Goal: Task Accomplishment & Management: Manage account settings

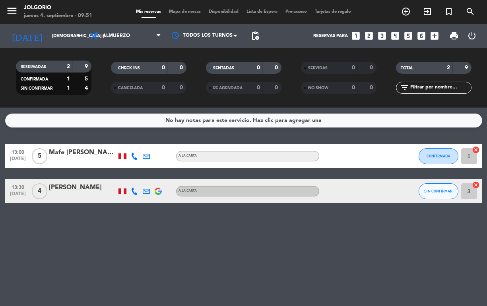
click at [70, 188] on div "[PERSON_NAME]" at bounding box center [83, 187] width 68 height 10
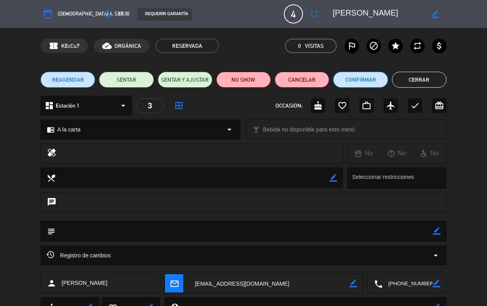
click at [154, 110] on div "3" at bounding box center [150, 105] width 28 height 15
click at [146, 106] on div "3" at bounding box center [150, 105] width 28 height 15
click at [145, 119] on div "chrome_reader_mode A la carta arrow_drop_down" at bounding box center [141, 129] width 200 height 20
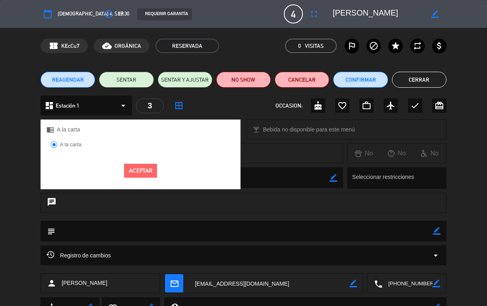
click at [148, 104] on div "3" at bounding box center [150, 105] width 28 height 15
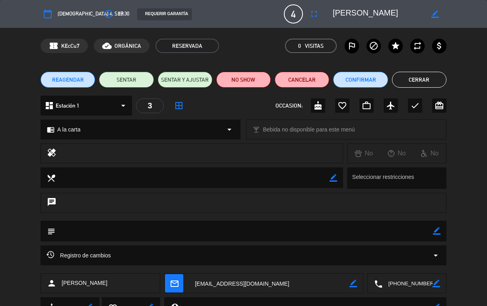
click at [119, 105] on icon "arrow_drop_down" at bounding box center [124, 106] width 10 height 10
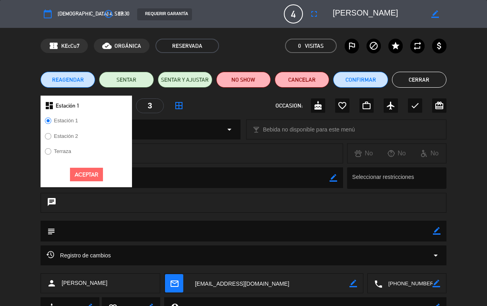
click at [154, 103] on div "3" at bounding box center [150, 105] width 28 height 15
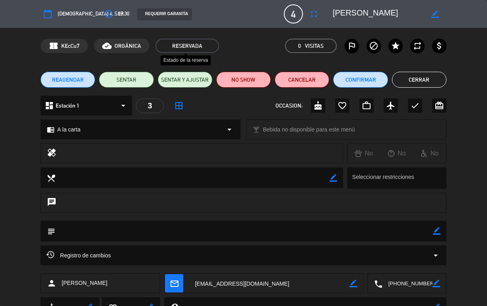
type input "[EMAIL_ADDRESS][DOMAIN_NAME]"
